Goal: Transaction & Acquisition: Purchase product/service

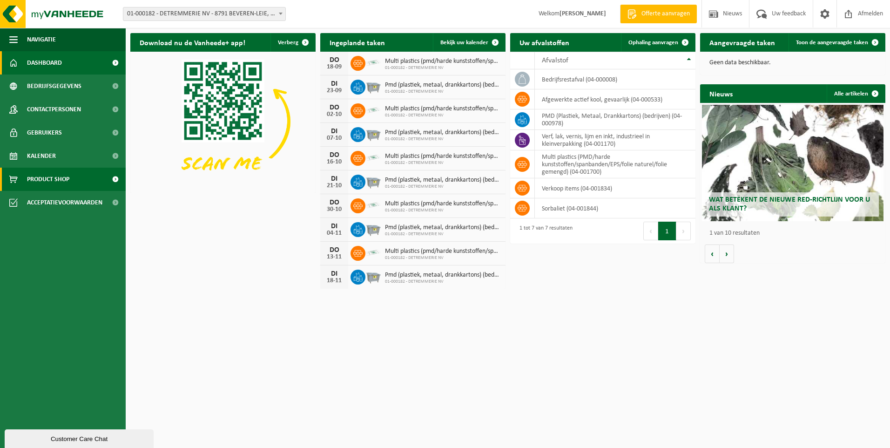
click at [59, 182] on span "Product Shop" at bounding box center [48, 179] width 42 height 23
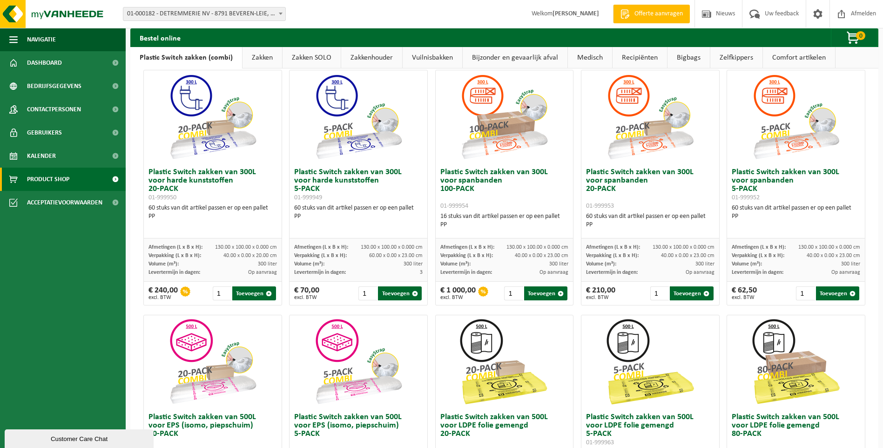
scroll to position [54, 0]
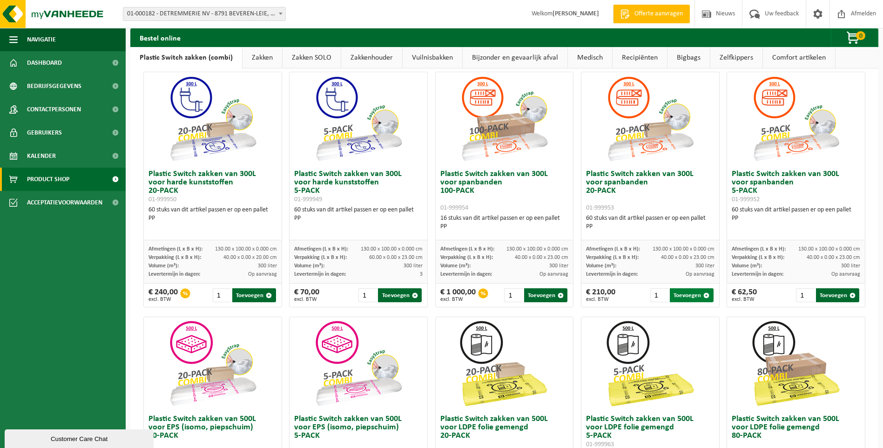
click at [692, 298] on button "Toevoegen" at bounding box center [691, 295] width 43 height 14
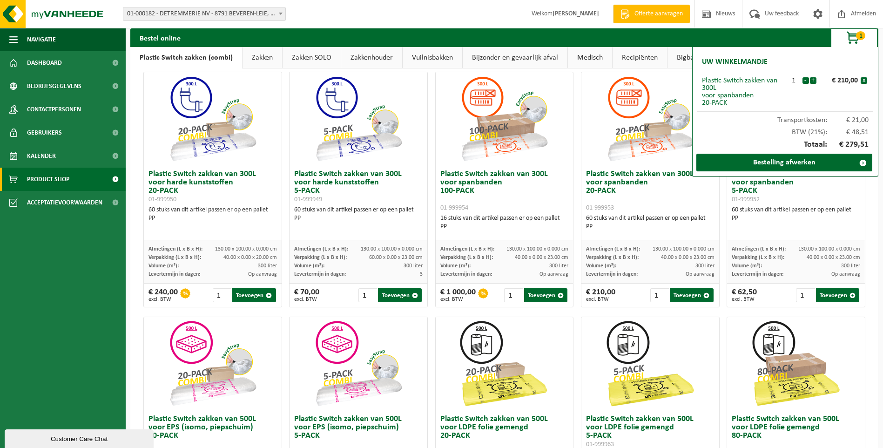
click at [870, 306] on div "Bij deze zakken is de verwerking van de plastics inbegrepen. Deze zakken kunnen…" at bounding box center [504, 416] width 748 height 792
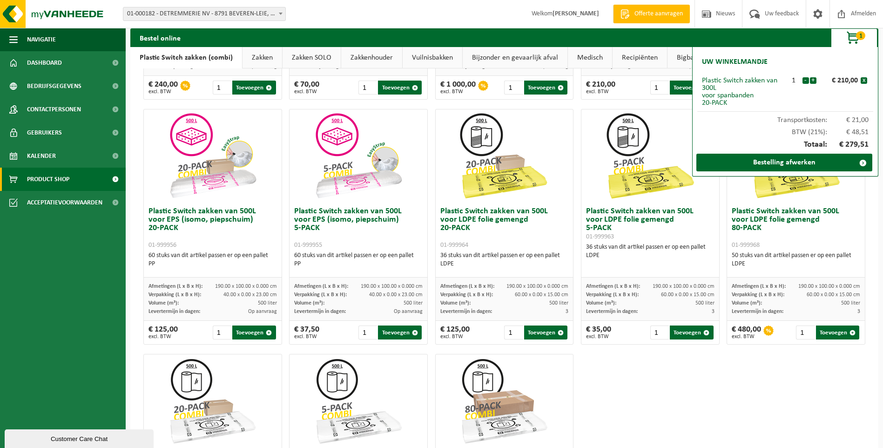
scroll to position [279, 0]
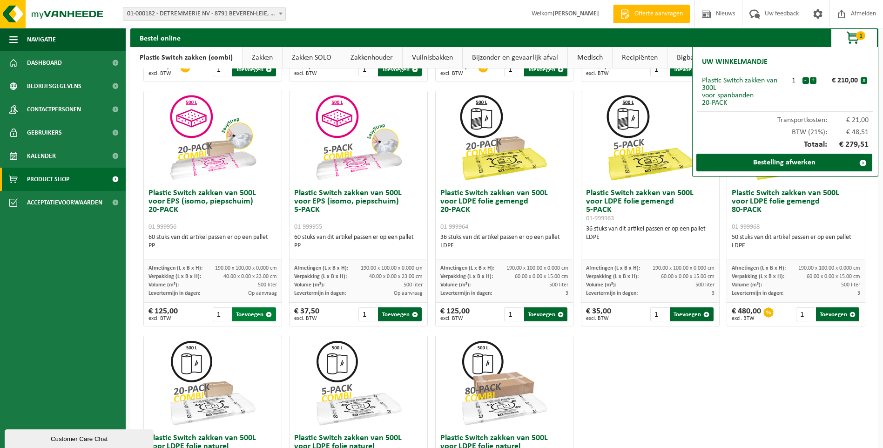
click at [264, 314] on button "Toevoegen" at bounding box center [253, 314] width 43 height 14
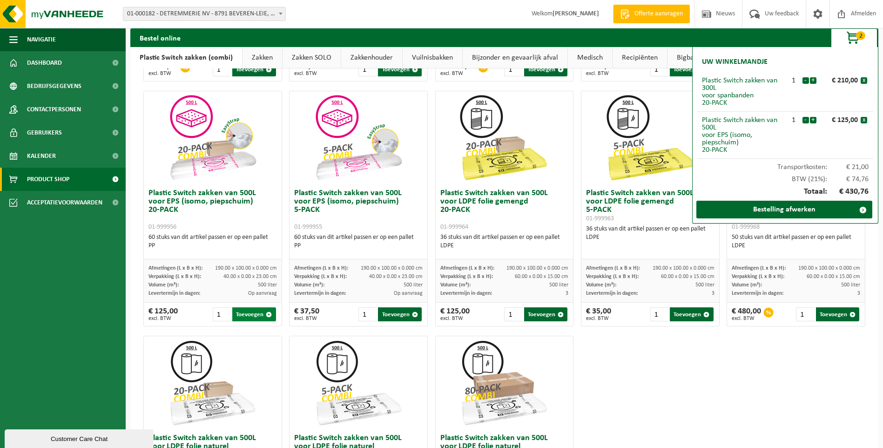
click at [264, 314] on button "Toevoegen" at bounding box center [253, 314] width 43 height 14
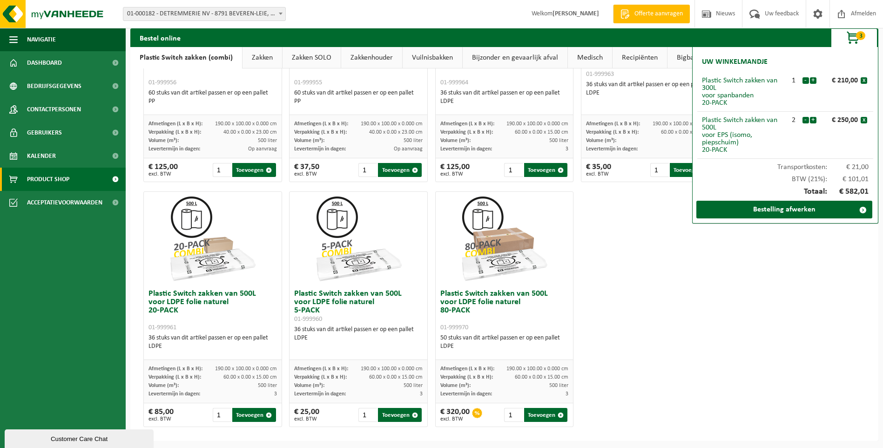
scroll to position [426, 0]
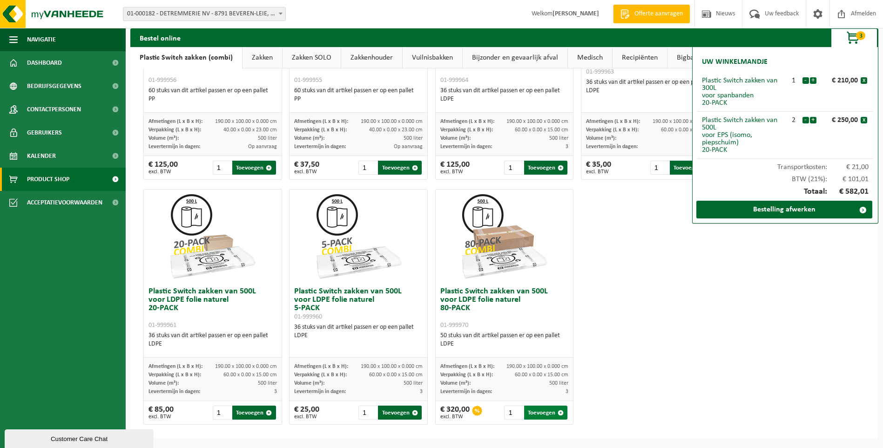
click at [549, 414] on button "Toevoegen" at bounding box center [545, 413] width 43 height 14
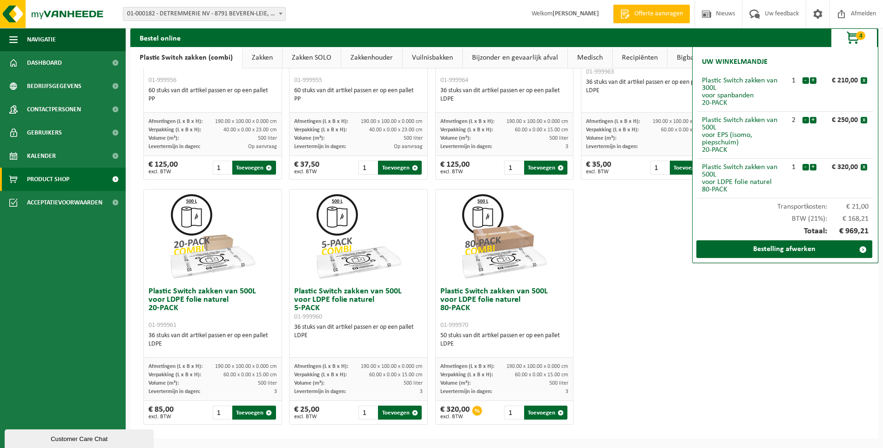
click at [792, 258] on div "Uw winkelmandje Plastic Switch zakken van 300L voor spanbanden 20-PACK 1 - + € …" at bounding box center [785, 155] width 186 height 216
click at [789, 254] on link "Bestelling afwerken" at bounding box center [785, 249] width 176 height 18
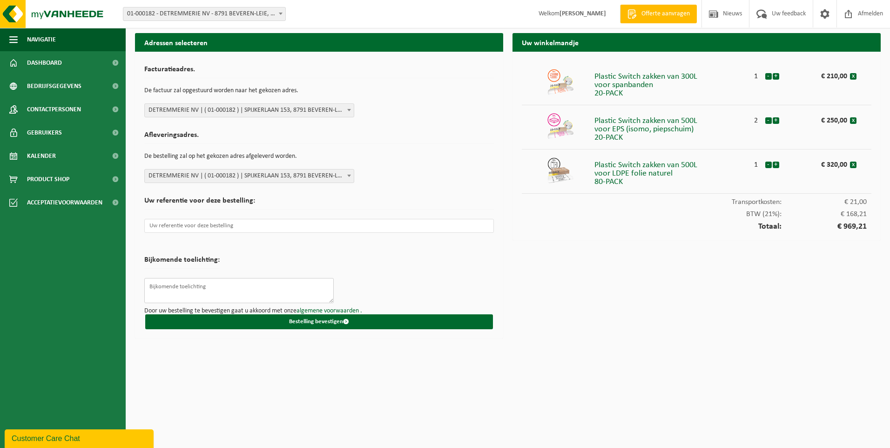
click at [155, 283] on textarea at bounding box center [239, 290] width 190 height 25
type textarea "T.A.V. Joeri"
click at [491, 408] on html "Vestiging: 01-000182 - DETREMMERIE NV - 8791 BEVEREN-LEIE, SPIJKERLAAN 153 01-0…" at bounding box center [445, 224] width 890 height 448
click at [327, 322] on button "Bestelling bevestigen" at bounding box center [319, 321] width 348 height 15
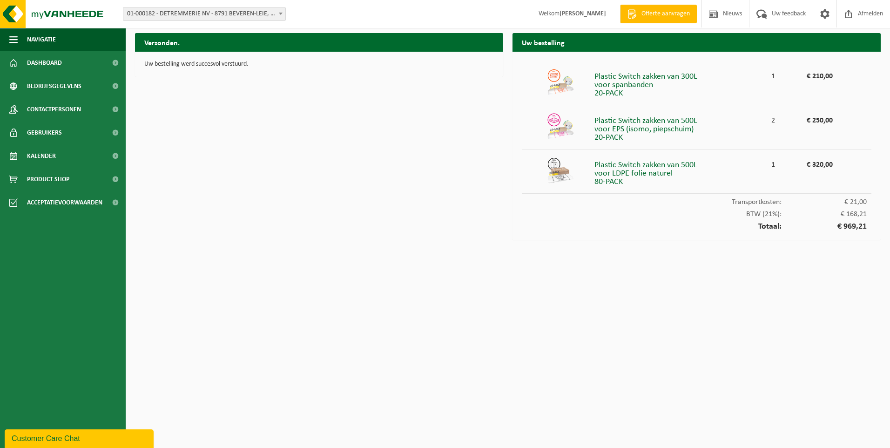
click at [301, 208] on div "Verzonden. Uw bestelling werd succesvol verstuurd." at bounding box center [319, 139] width 378 height 212
click at [395, 317] on html "Vestiging: 01-000182 - DETREMMERIE NV - 8791 BEVEREN-LEIE, SPIJKERLAAN 153 01-0…" at bounding box center [445, 224] width 890 height 448
click at [290, 155] on div "Verzonden. Uw bestelling werd succesvol verstuurd." at bounding box center [319, 139] width 378 height 212
